Goal: Navigation & Orientation: Find specific page/section

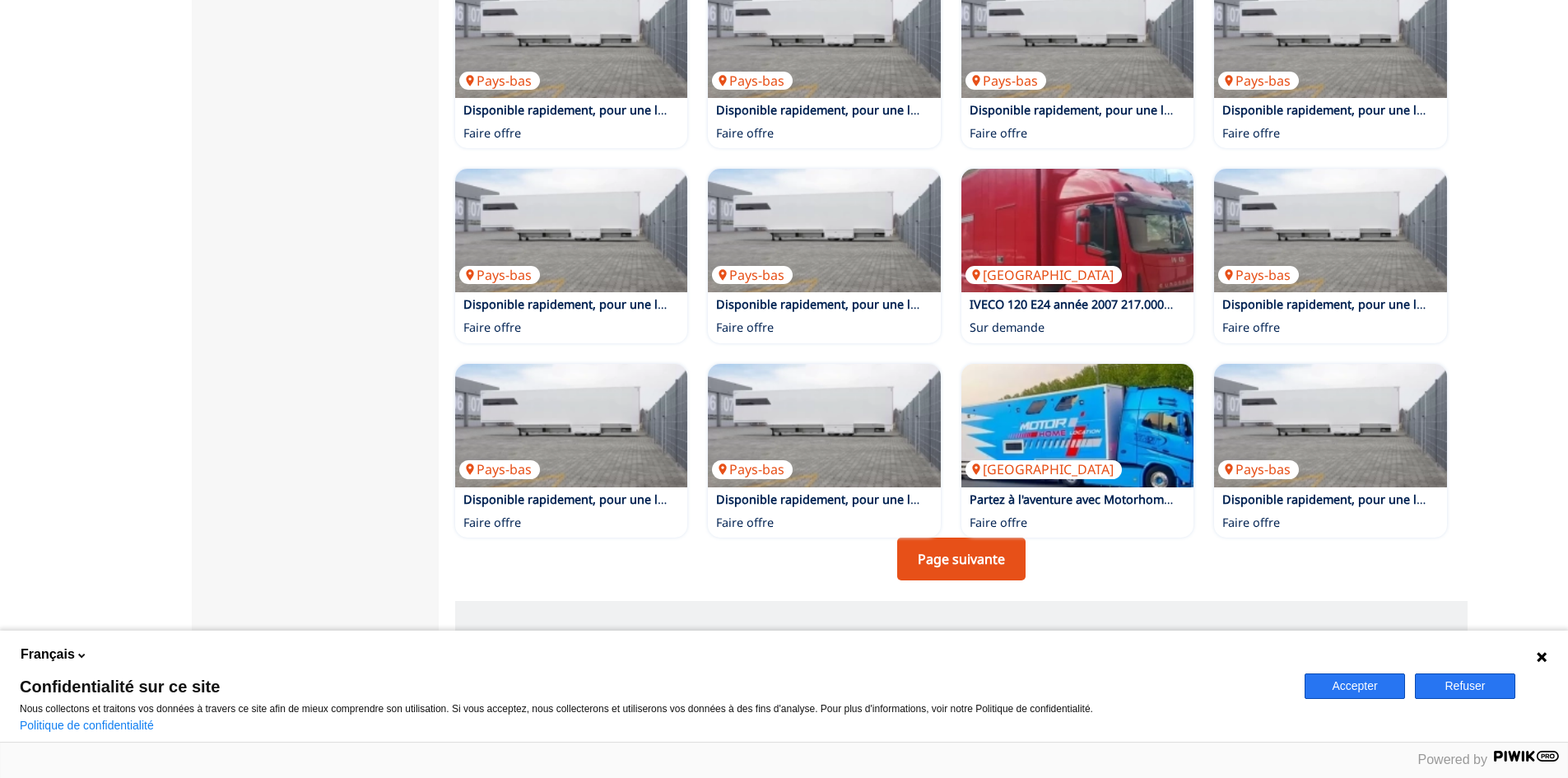
scroll to position [906, 0]
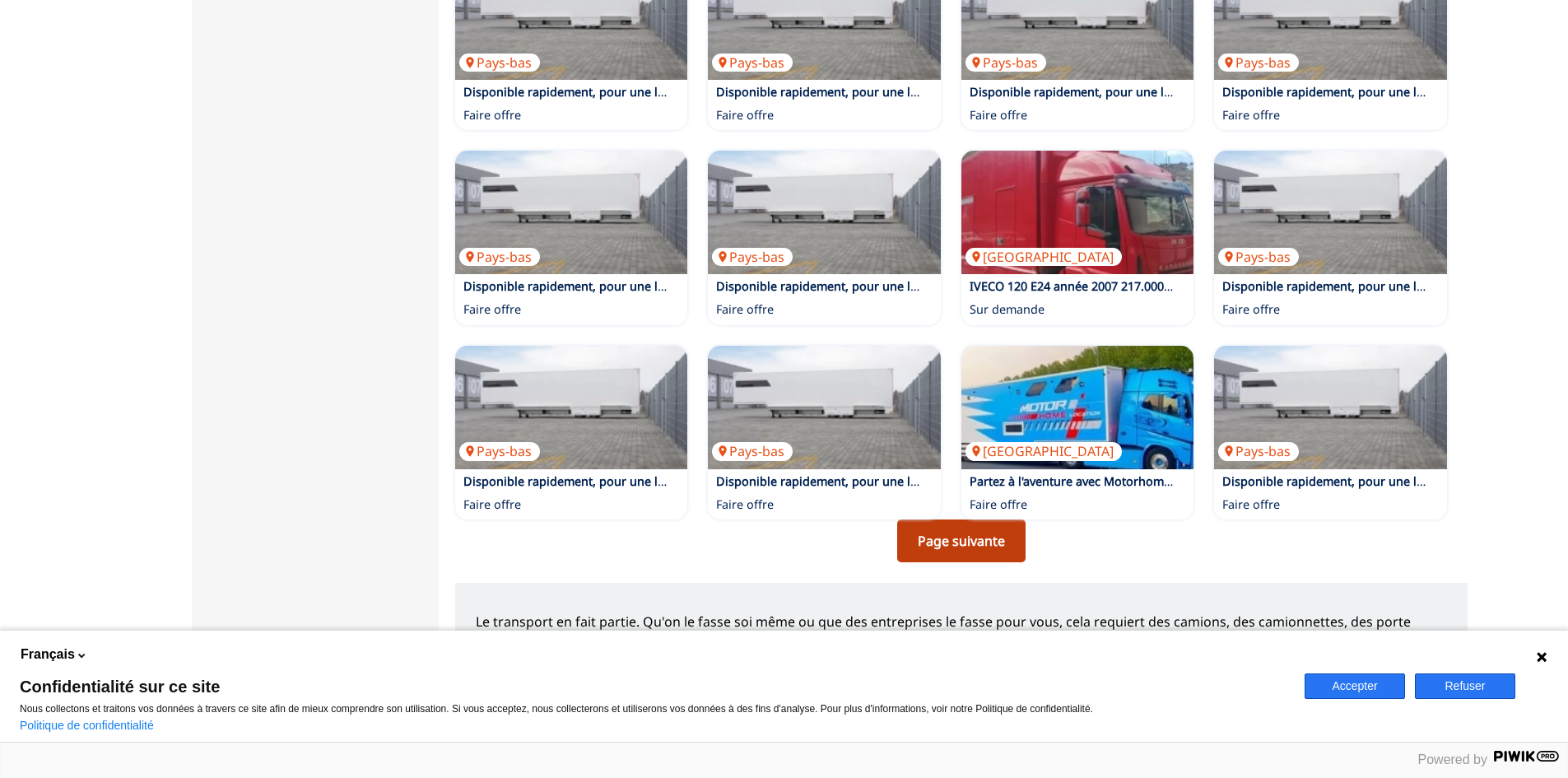
click at [954, 519] on link "Page suivante" at bounding box center [962, 541] width 129 height 43
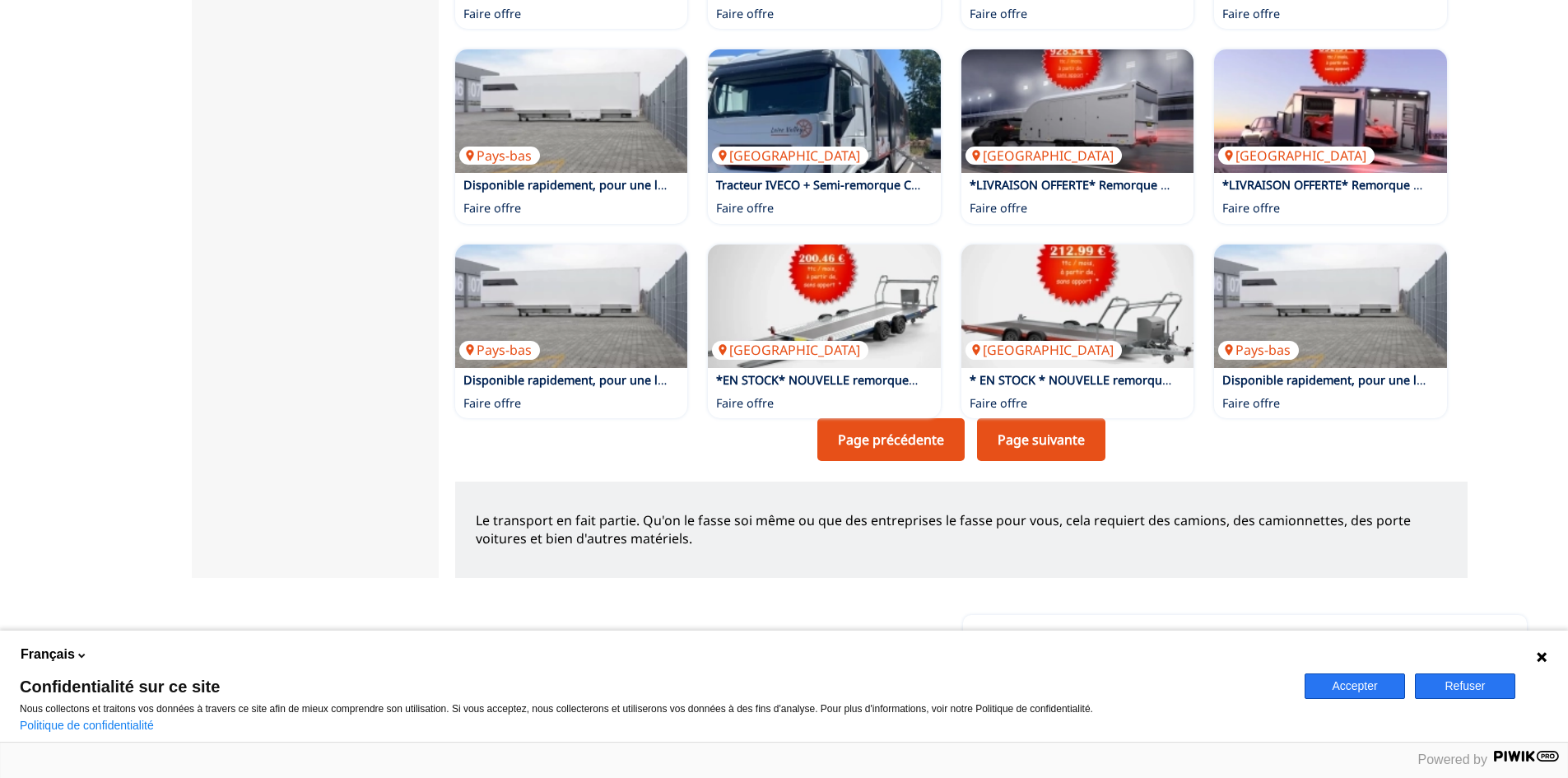
scroll to position [1070, 0]
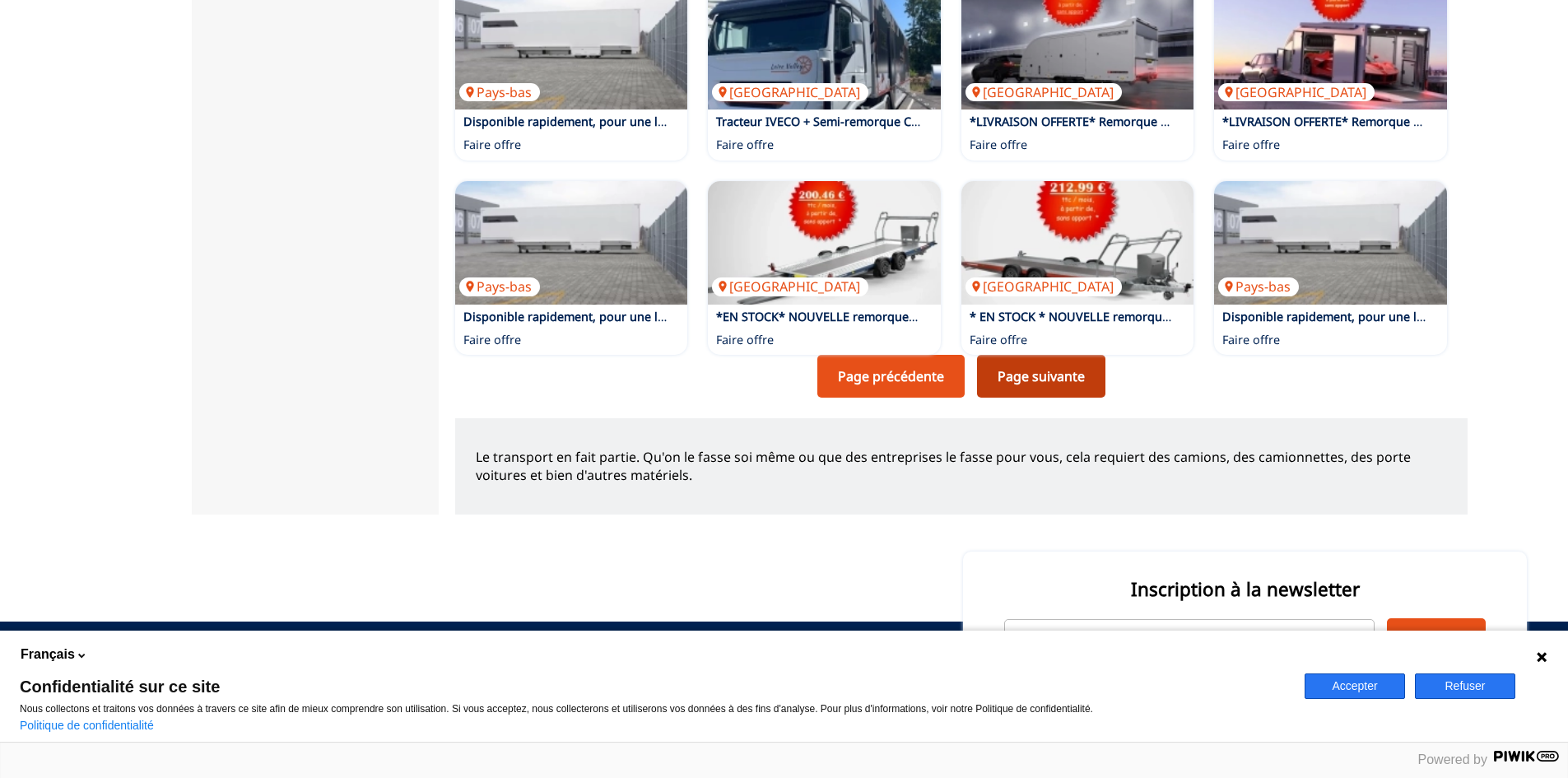
click at [1051, 356] on link "Page suivante" at bounding box center [1041, 376] width 129 height 43
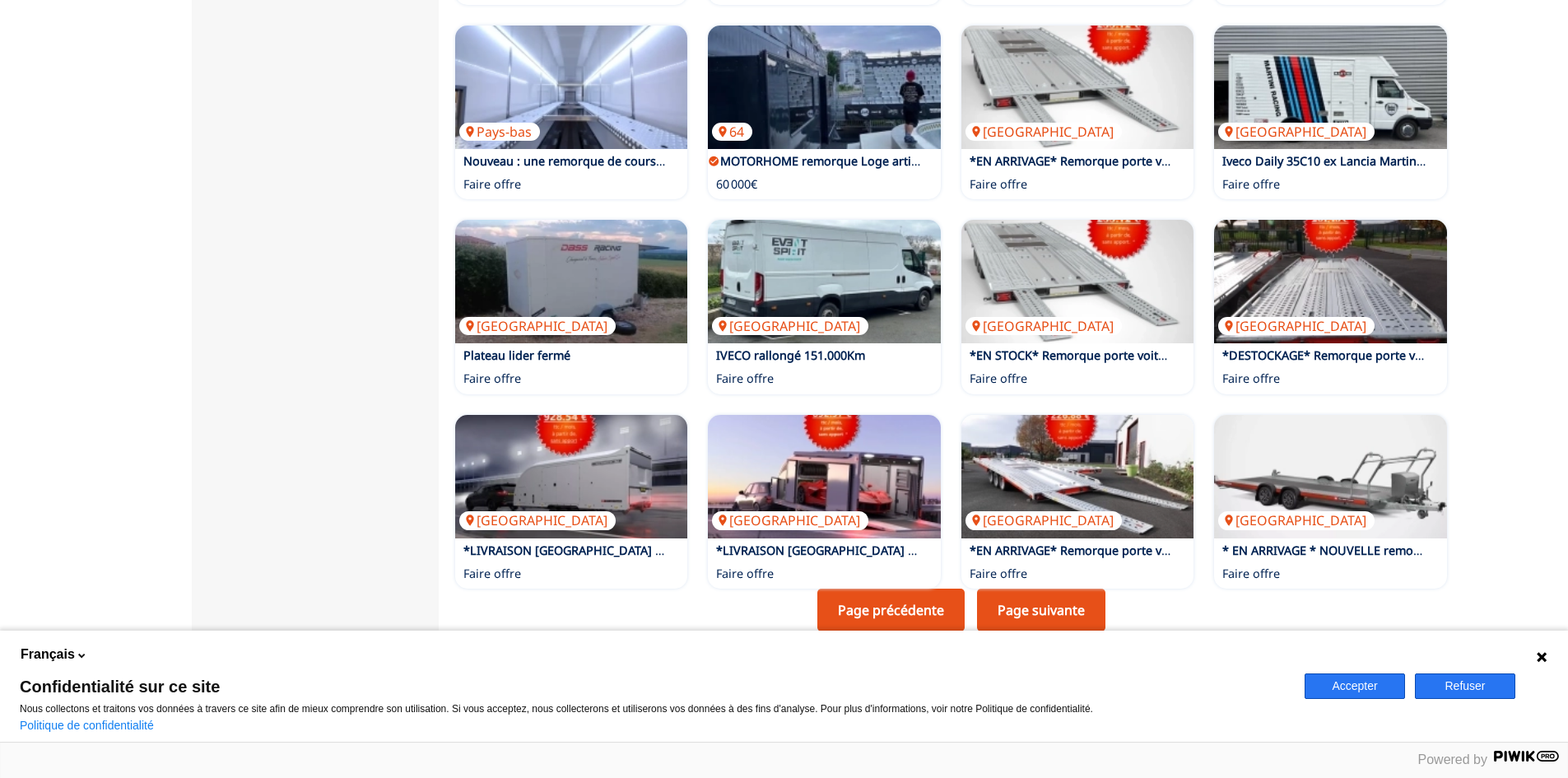
scroll to position [988, 0]
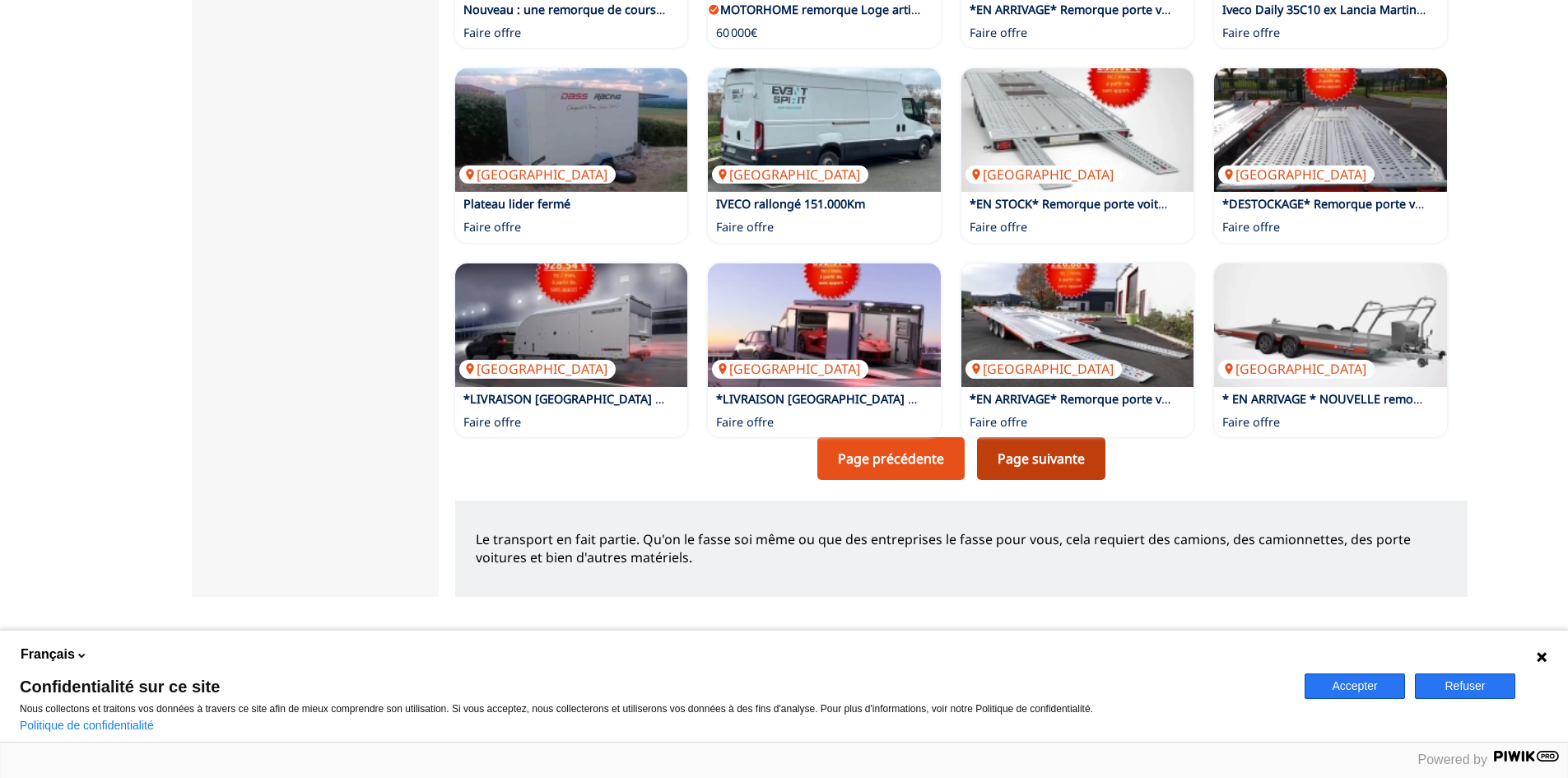
click at [1032, 443] on link "Page suivante" at bounding box center [1041, 458] width 129 height 43
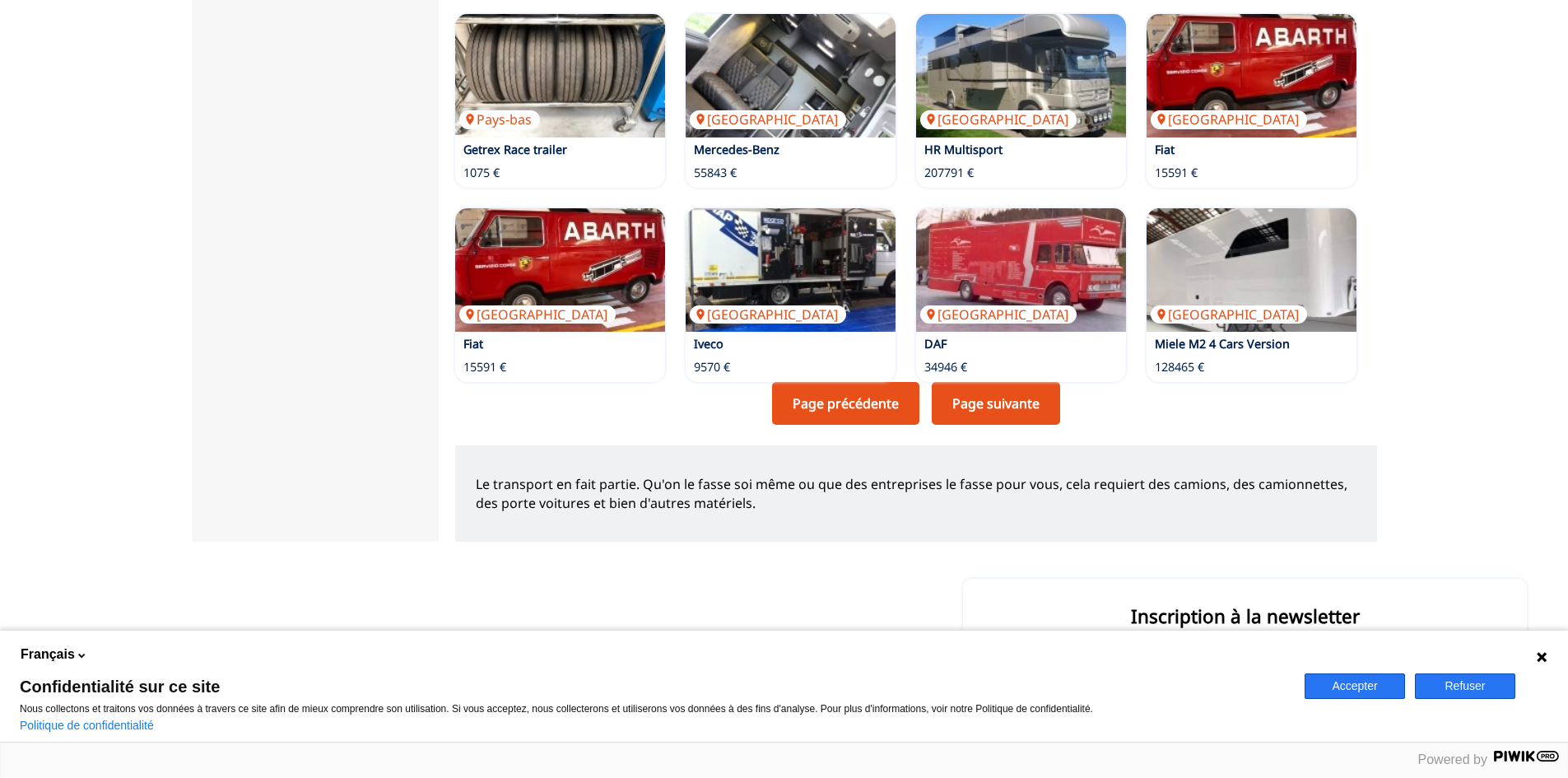
scroll to position [1070, 0]
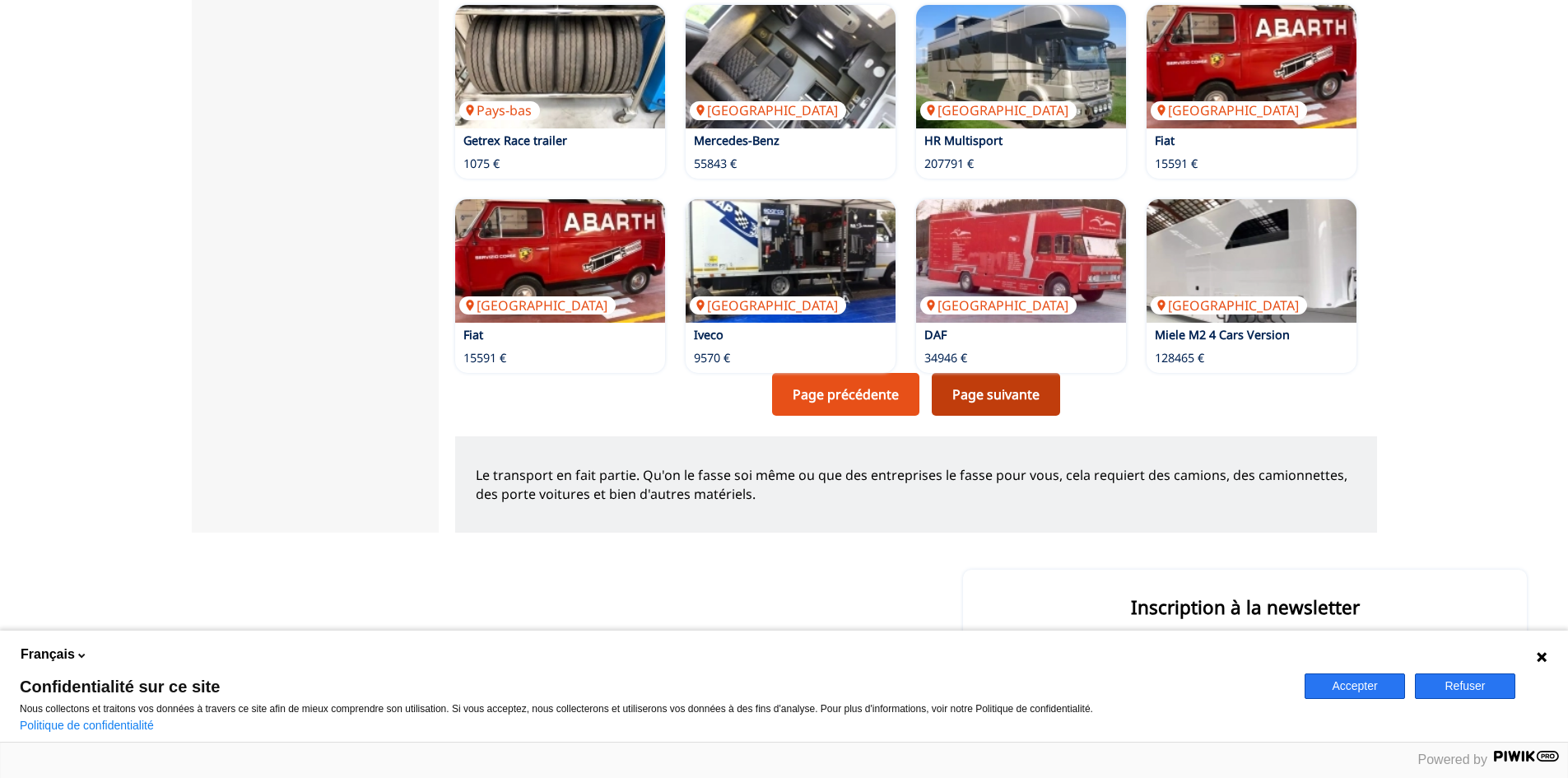
click at [995, 401] on link "Page suivante" at bounding box center [996, 394] width 129 height 43
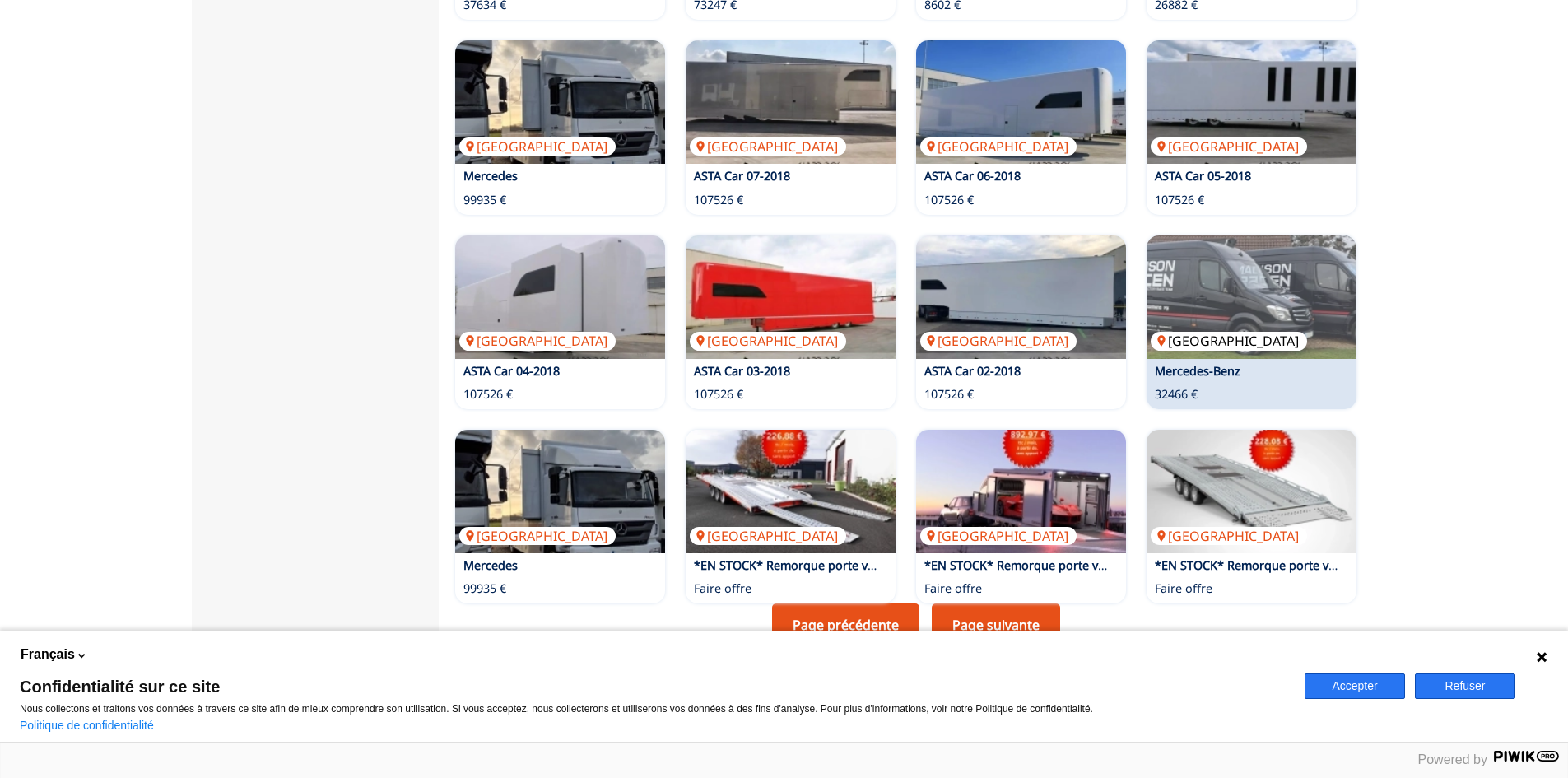
scroll to position [658, 0]
